Goal: Task Accomplishment & Management: Manage account settings

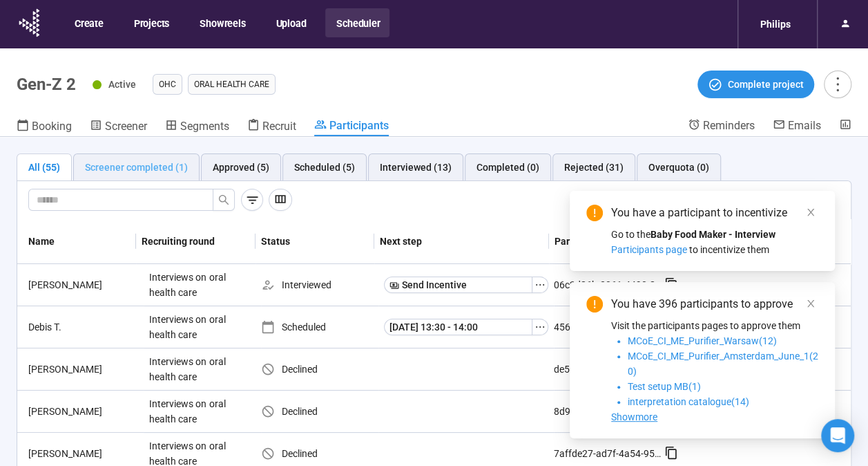
click at [161, 175] on div "Screener completed (1)" at bounding box center [136, 167] width 126 height 28
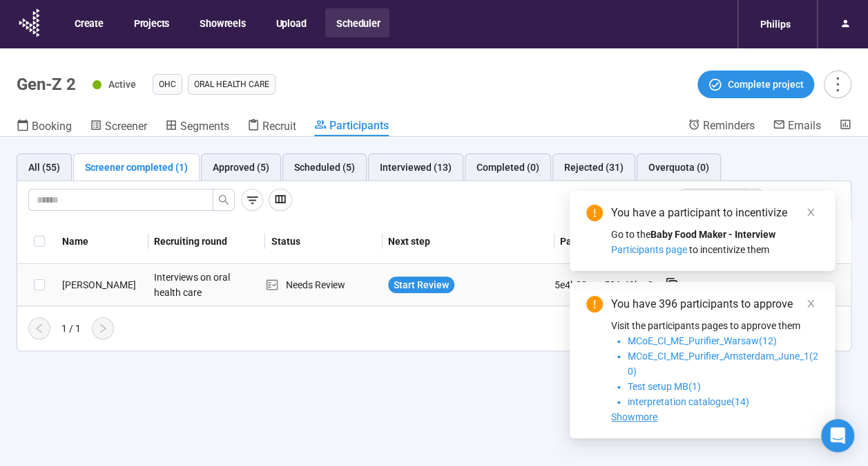
click at [412, 272] on div "Start Review" at bounding box center [469, 285] width 172 height 28
click at [415, 283] on span "Start Review" at bounding box center [421, 284] width 55 height 15
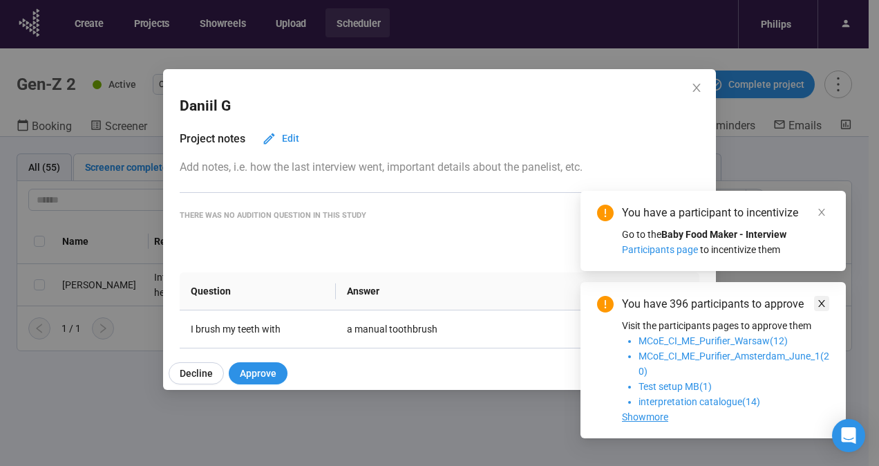
click at [821, 305] on icon "close" at bounding box center [822, 303] width 10 height 10
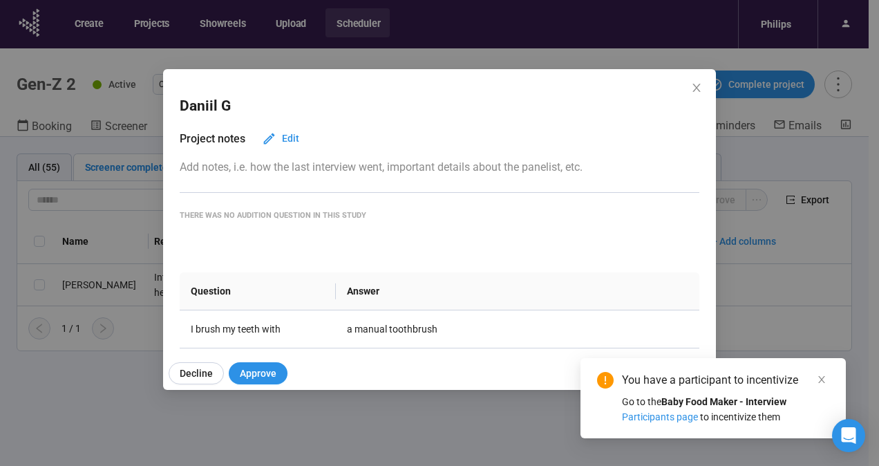
scroll to position [5, 0]
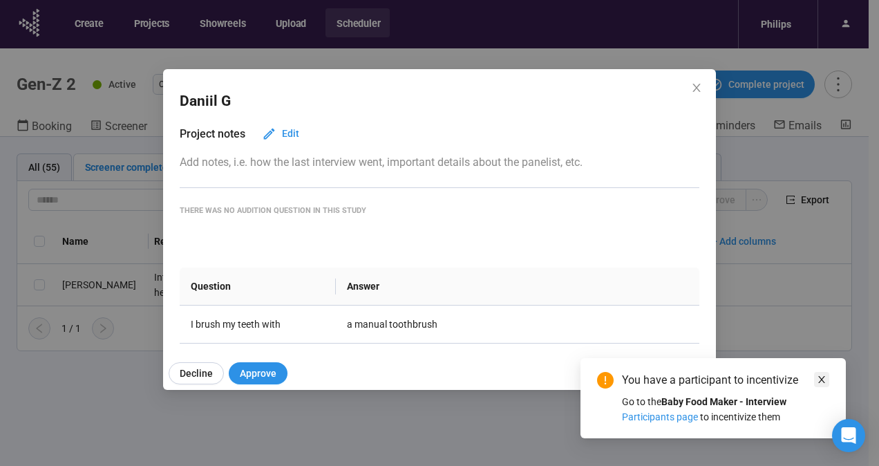
click at [821, 377] on icon "close" at bounding box center [822, 379] width 10 height 10
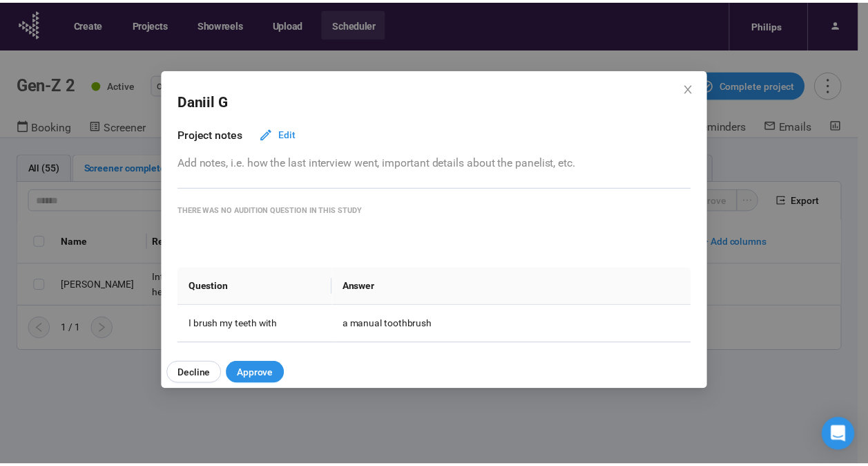
scroll to position [179, 0]
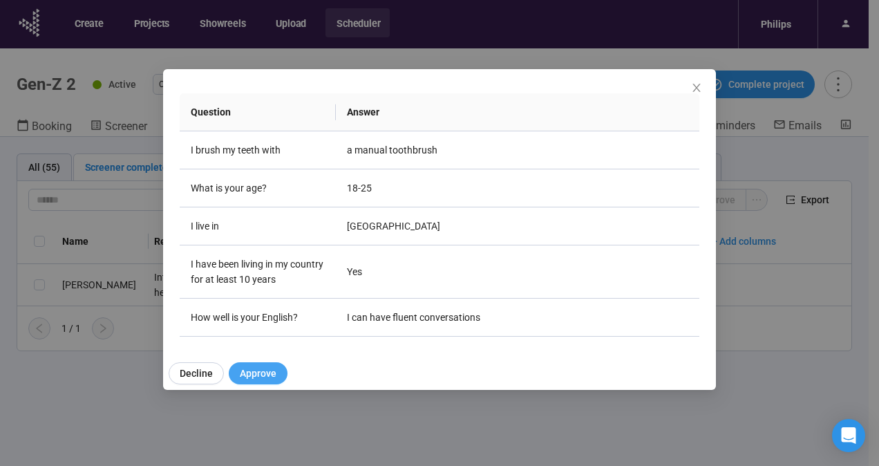
click at [276, 373] on button "Approve" at bounding box center [258, 373] width 59 height 22
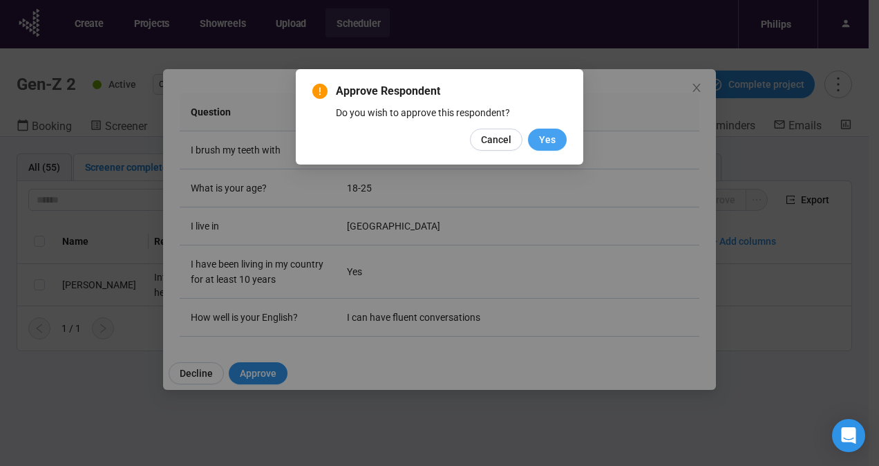
click at [550, 134] on span "Yes" at bounding box center [547, 139] width 17 height 15
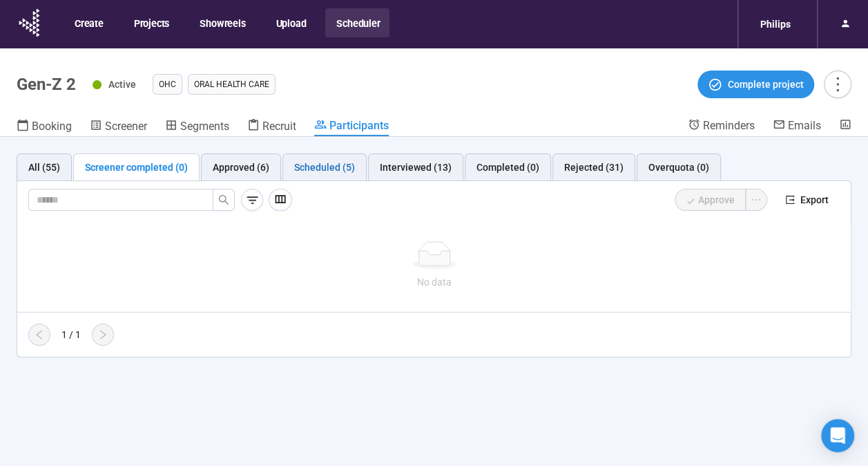
click at [334, 166] on div "Scheduled (5)" at bounding box center [324, 167] width 61 height 15
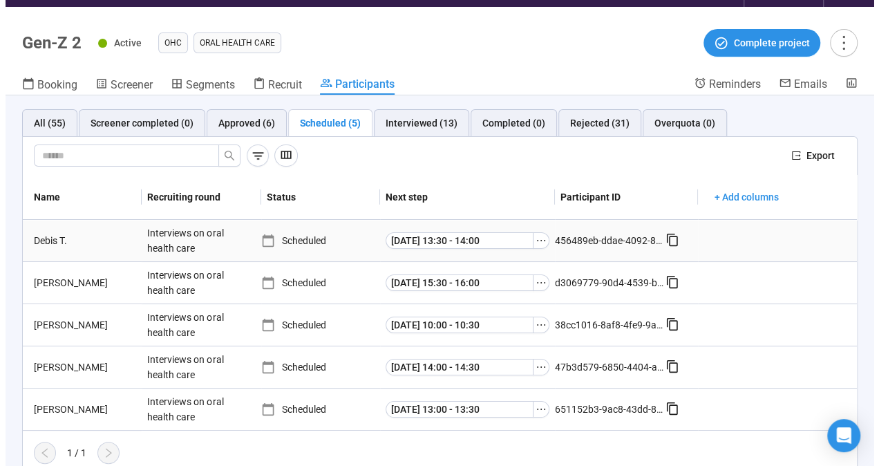
scroll to position [48, 0]
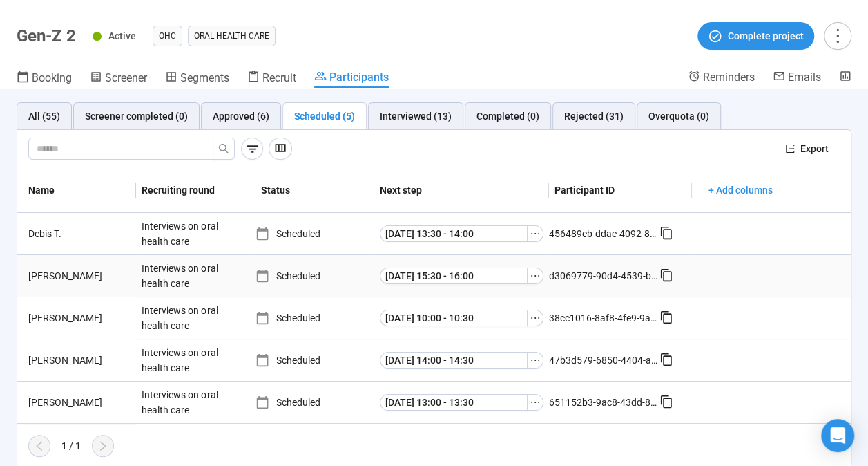
click at [76, 271] on div "[PERSON_NAME]" at bounding box center [79, 275] width 113 height 15
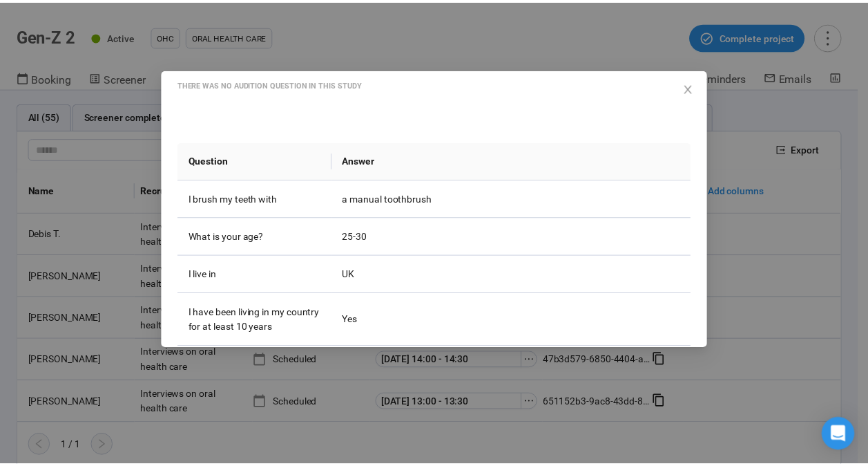
scroll to position [179, 0]
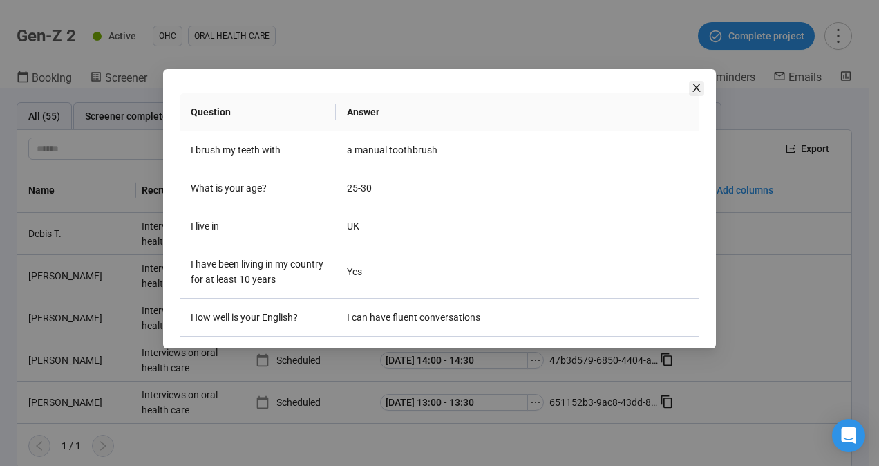
click at [700, 92] on icon "close" at bounding box center [696, 88] width 8 height 8
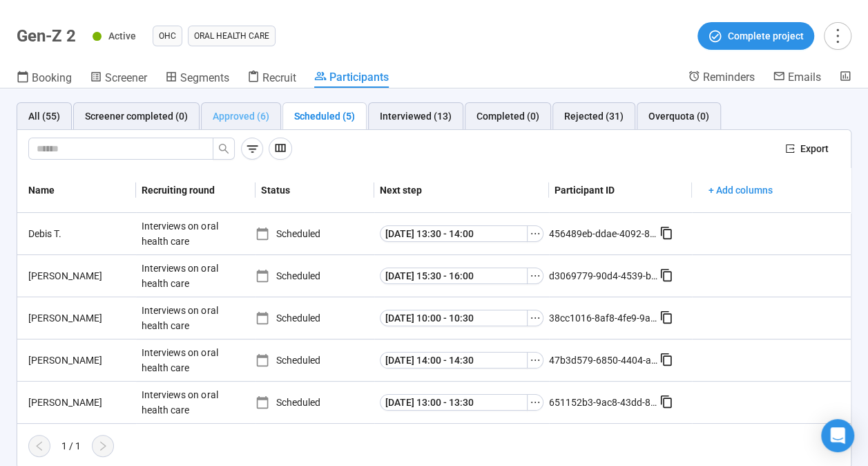
scroll to position [0, 0]
